Goal: Navigation & Orientation: Find specific page/section

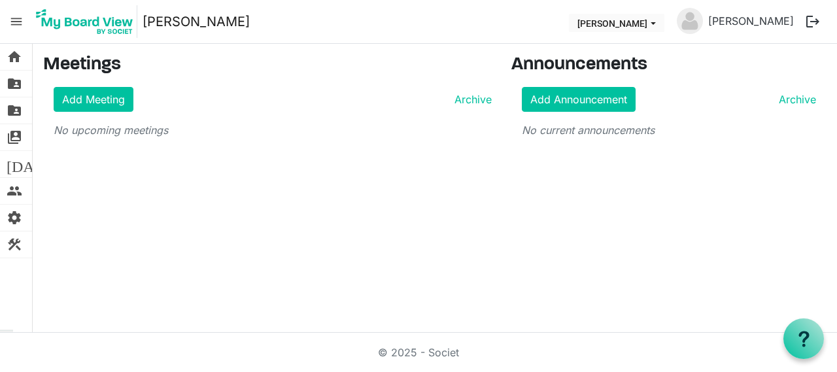
click at [20, 24] on span "menu" at bounding box center [16, 21] width 25 height 25
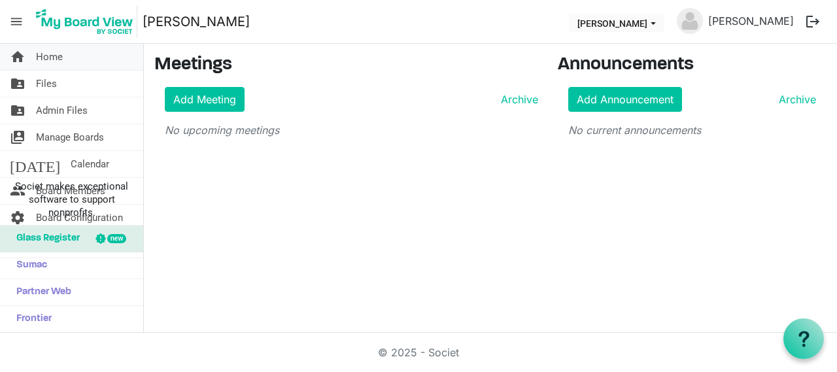
click at [47, 51] on span "Home" at bounding box center [49, 57] width 27 height 26
click at [37, 61] on span "Home" at bounding box center [49, 57] width 27 height 26
click at [97, 22] on img at bounding box center [84, 21] width 105 height 33
